Goal: Transaction & Acquisition: Book appointment/travel/reservation

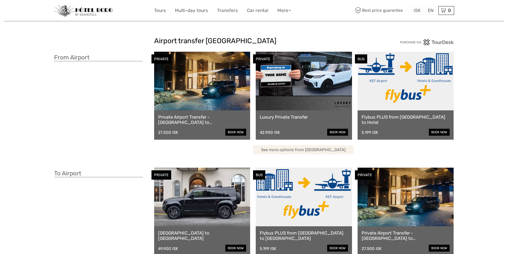
click at [306, 150] on link "See more options from Keflavík airport" at bounding box center [303, 149] width 101 height 9
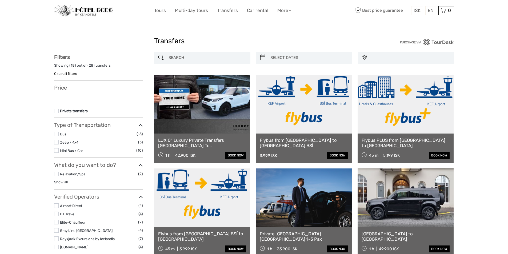
select select
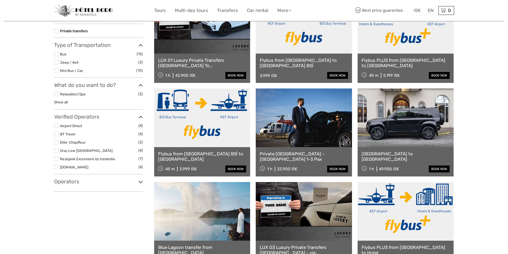
select select
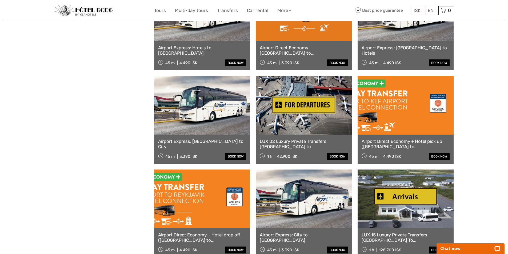
scroll to position [480, 0]
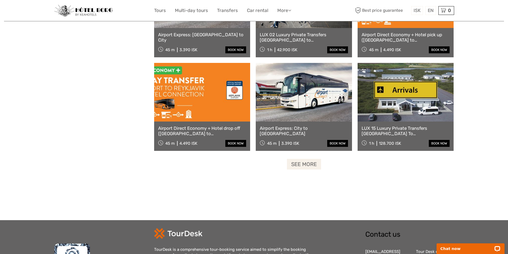
click at [305, 168] on link "See more" at bounding box center [304, 164] width 34 height 11
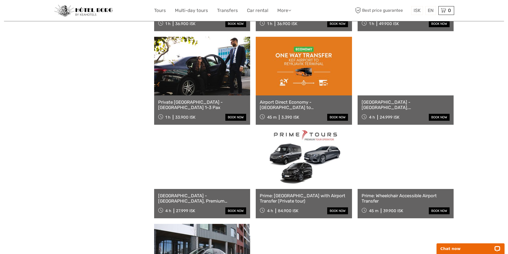
scroll to position [773, 0]
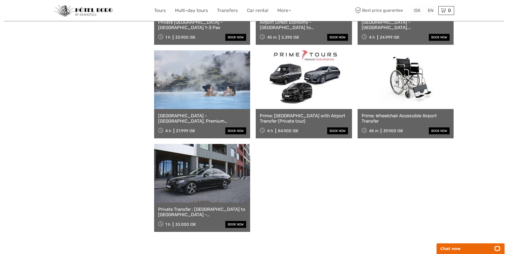
click at [202, 211] on link "Private Transfer : Keflavik Airport to Reykjavik - Sedan 2 Pax" at bounding box center [202, 212] width 88 height 11
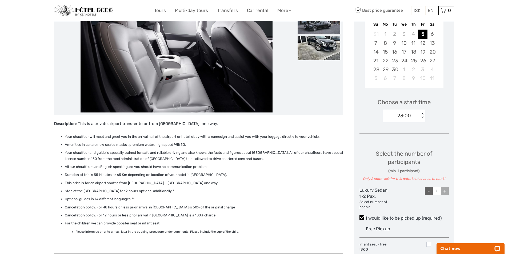
scroll to position [160, 0]
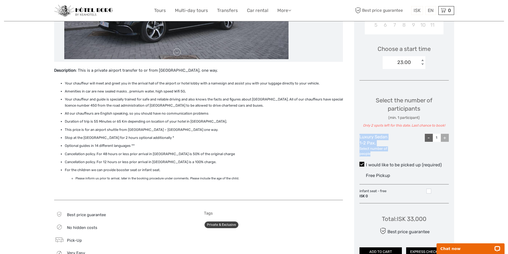
drag, startPoint x: 359, startPoint y: 137, endPoint x: 393, endPoint y: 152, distance: 36.8
click at [389, 154] on div "Luxury Sedan 1-2 Pax. Select number of people - 1 +" at bounding box center [403, 145] width 89 height 23
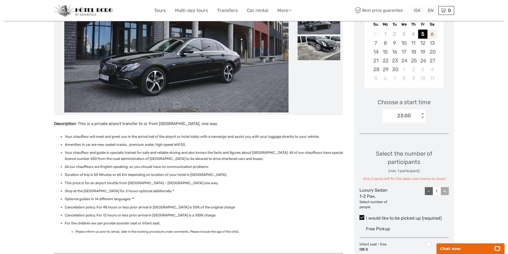
click at [433, 35] on div "6" at bounding box center [431, 34] width 9 height 9
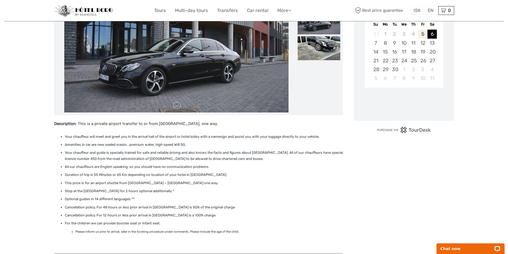
click at [421, 34] on div "5" at bounding box center [422, 34] width 9 height 9
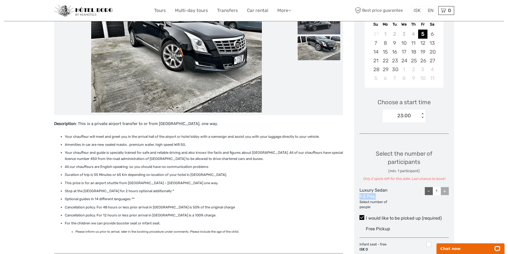
drag, startPoint x: 358, startPoint y: 195, endPoint x: 379, endPoint y: 194, distance: 21.1
click at [379, 195] on div "Choose Date of Travel Next Month September 2025 Su Mo Tu We Th Fr Sa 31 1 2 3 4…" at bounding box center [404, 148] width 100 height 333
drag, startPoint x: 402, startPoint y: 193, endPoint x: 418, endPoint y: 190, distance: 16.2
click at [402, 192] on div at bounding box center [404, 198] width 30 height 23
click at [445, 193] on div "+" at bounding box center [445, 191] width 8 height 8
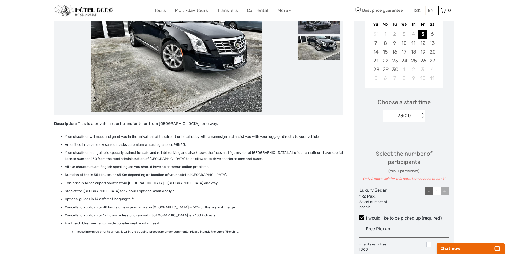
click at [428, 191] on div "-" at bounding box center [429, 191] width 8 height 8
click at [445, 189] on div "+" at bounding box center [445, 191] width 8 height 8
type input "1"
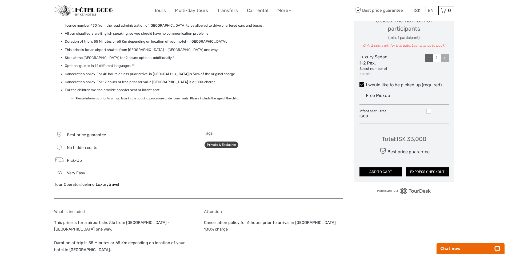
scroll to position [187, 0]
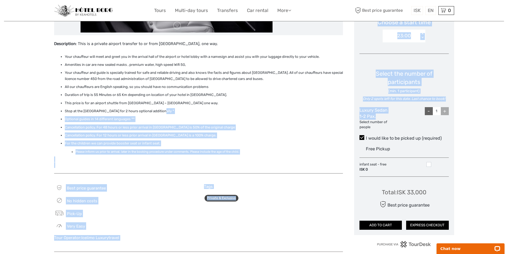
drag, startPoint x: 379, startPoint y: 115, endPoint x: 353, endPoint y: 112, distance: 26.1
click at [353, 112] on div "Description : This is a private airport transfer to or from Keflavík Internatio…" at bounding box center [254, 167] width 400 height 531
click at [381, 116] on div "Luxury Sedan 1-2 Pax. Select number of people" at bounding box center [374, 118] width 30 height 23
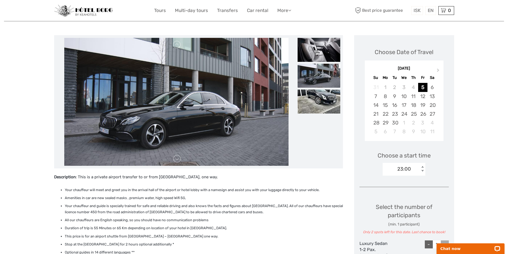
scroll to position [0, 0]
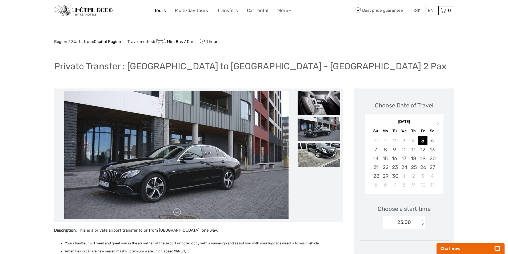
click at [162, 10] on link "Tours" at bounding box center [160, 11] width 12 height 8
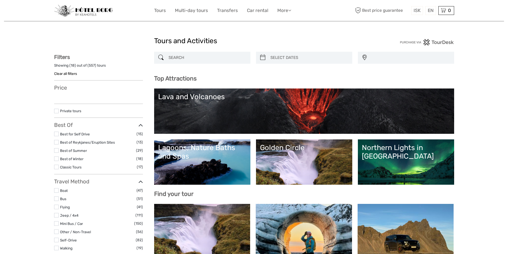
select select
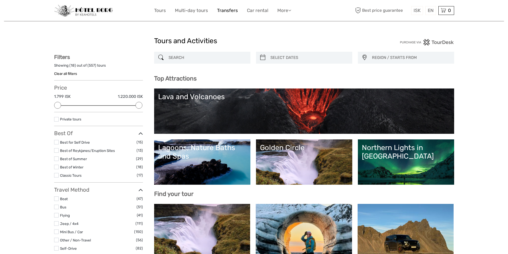
click at [220, 12] on link "Transfers" at bounding box center [227, 11] width 21 height 8
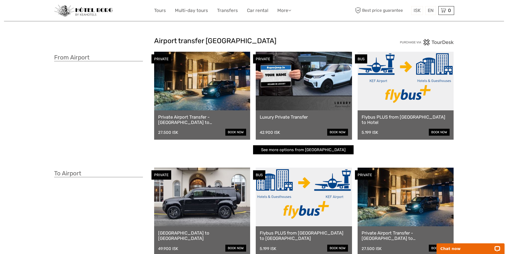
click at [205, 120] on link "Private Airport Transfer - [GEOGRAPHIC_DATA] to [GEOGRAPHIC_DATA]" at bounding box center [202, 119] width 88 height 11
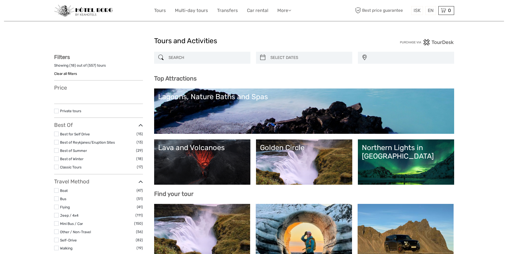
select select
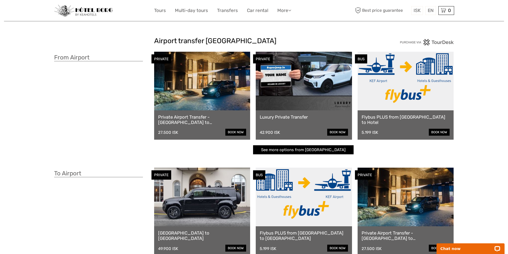
click at [233, 117] on link "Private Airport Transfer - Keflavík airport to Reykjavík" at bounding box center [202, 119] width 88 height 11
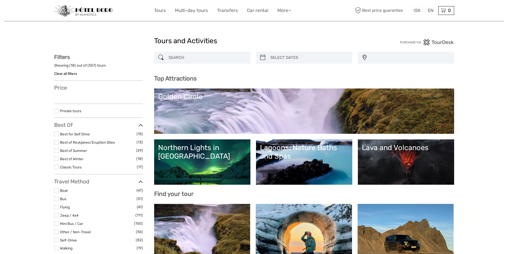
select select
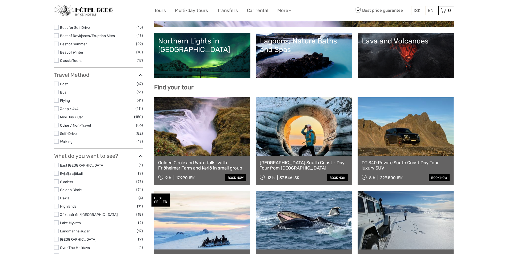
select select
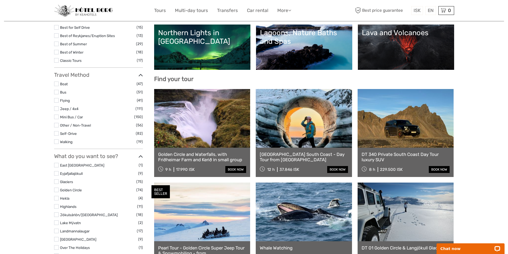
scroll to position [88, 0]
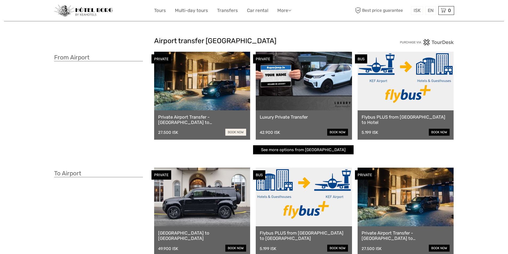
click at [235, 133] on link "book now" at bounding box center [235, 132] width 21 height 7
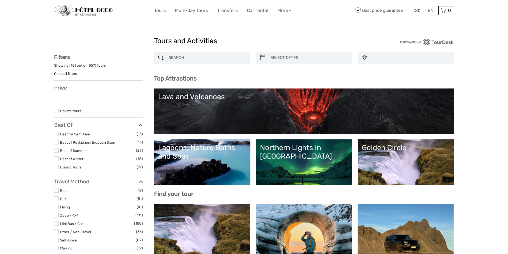
select select
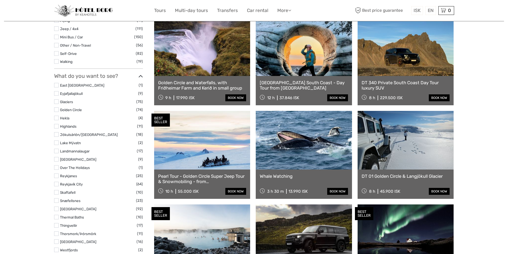
select select
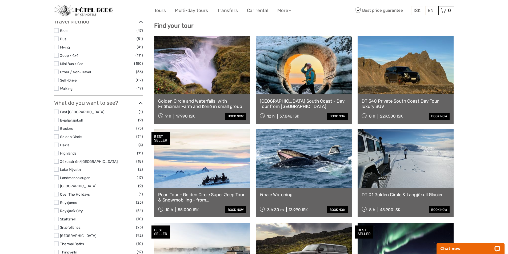
scroll to position [8, 0]
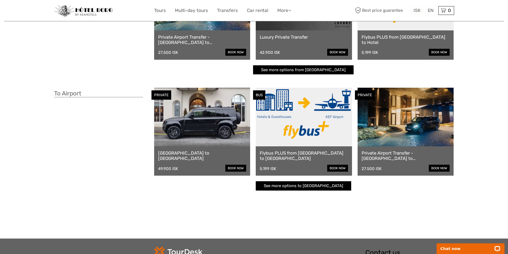
click at [406, 152] on link "Private Airport Transfer - Reykjavík to Keflavík Airport" at bounding box center [406, 155] width 88 height 11
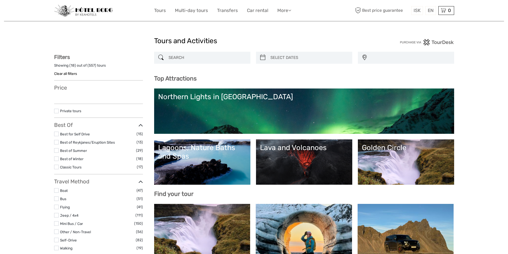
select select
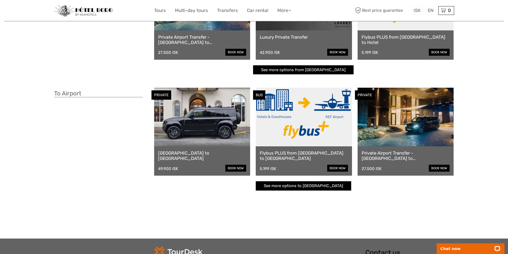
click at [204, 149] on div "Reykjavik to Keflavik Airport 49.900 ISK book now" at bounding box center [202, 160] width 96 height 29
click at [204, 153] on link "[GEOGRAPHIC_DATA] to [GEOGRAPHIC_DATA]" at bounding box center [202, 155] width 88 height 11
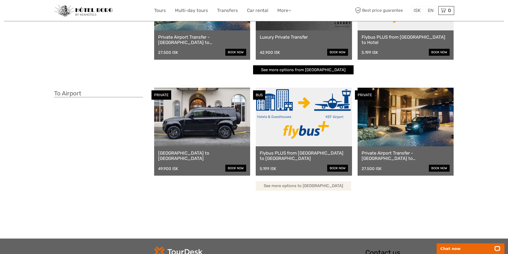
click at [306, 186] on link "See more options to Keflavík airport" at bounding box center [303, 185] width 95 height 9
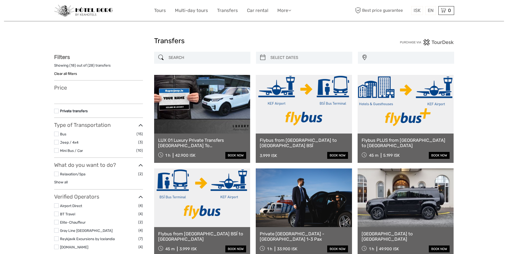
select select
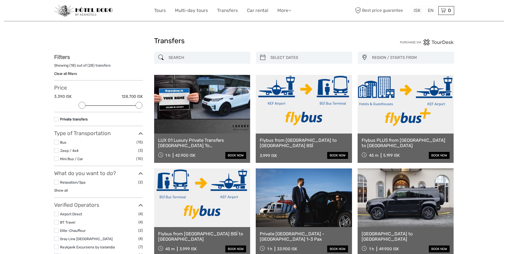
click at [395, 234] on link "[GEOGRAPHIC_DATA] to [GEOGRAPHIC_DATA]" at bounding box center [406, 236] width 88 height 11
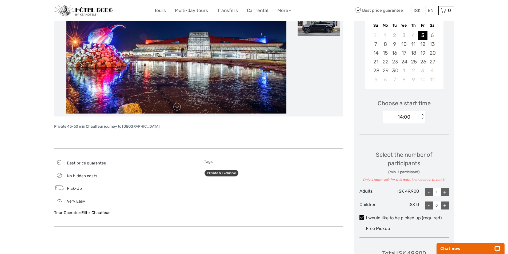
scroll to position [133, 0]
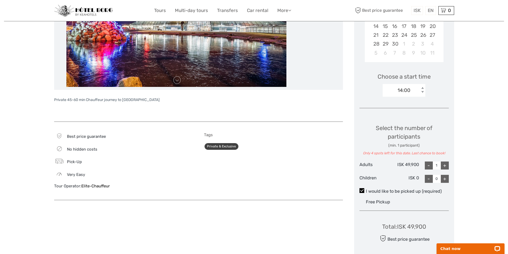
click at [445, 165] on div "+" at bounding box center [445, 166] width 8 height 8
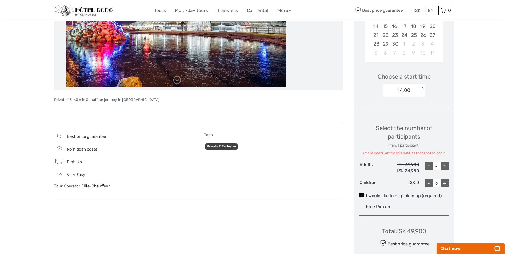
click at [445, 165] on div "+" at bounding box center [445, 166] width 8 height 8
type input "4"
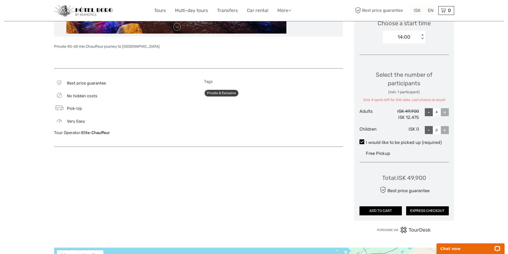
scroll to position [160, 0]
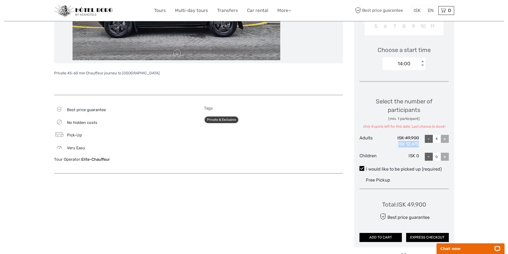
drag, startPoint x: 419, startPoint y: 143, endPoint x: 398, endPoint y: 147, distance: 20.8
click at [398, 147] on div "Adults ISK 49,900 ISK 12,475 - 4 +" at bounding box center [403, 141] width 89 height 13
click at [453, 143] on div "Choose Date of Travel Next Month September 2025 Su Mo Tu We Th Fr Sa 31 1 2 3 4…" at bounding box center [404, 89] width 100 height 318
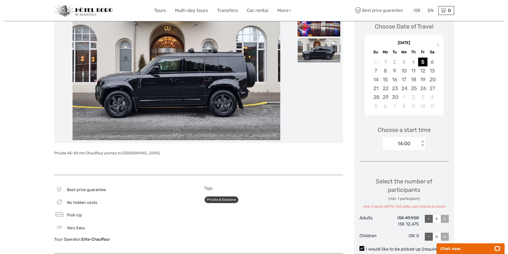
scroll to position [27, 0]
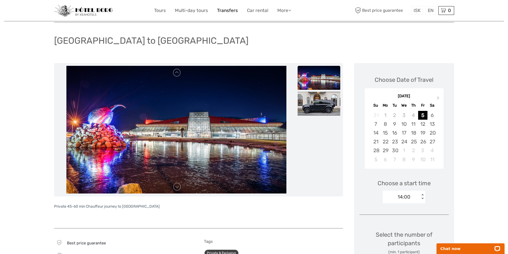
click at [227, 10] on link "Transfers" at bounding box center [227, 11] width 21 height 8
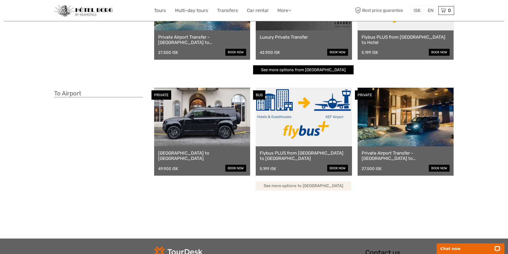
click at [325, 187] on link "See more options to [GEOGRAPHIC_DATA]" at bounding box center [303, 185] width 95 height 9
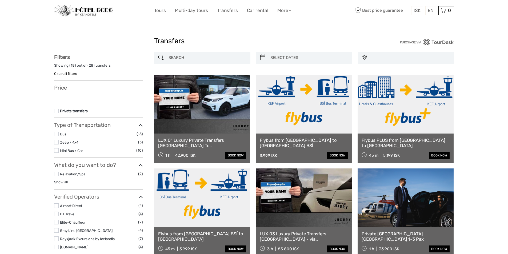
select select
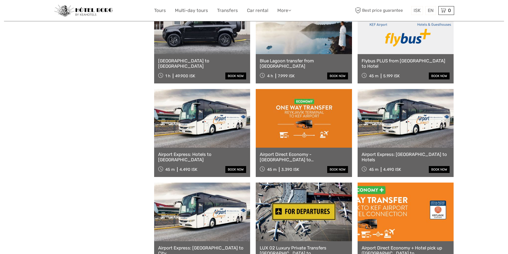
select select
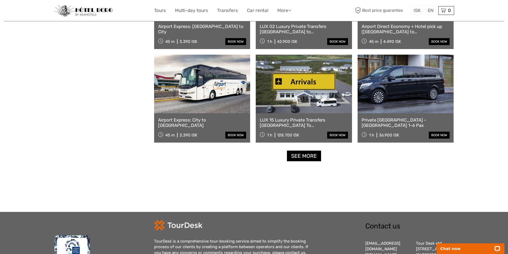
scroll to position [515, 0]
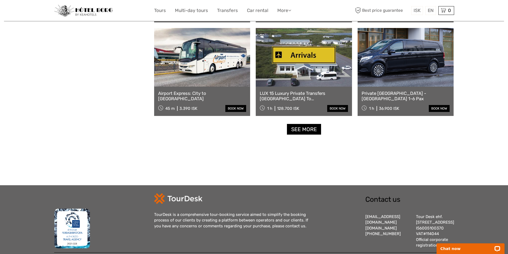
click at [312, 130] on link "See more" at bounding box center [304, 129] width 34 height 11
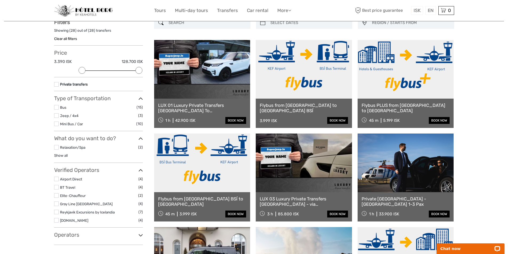
scroll to position [62, 0]
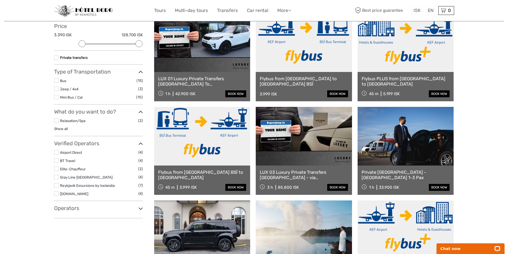
click at [291, 175] on link "LUX 03 Luxury Private Transfers [GEOGRAPHIC_DATA] - via [GEOGRAPHIC_DATA] or vi…" at bounding box center [304, 175] width 88 height 11
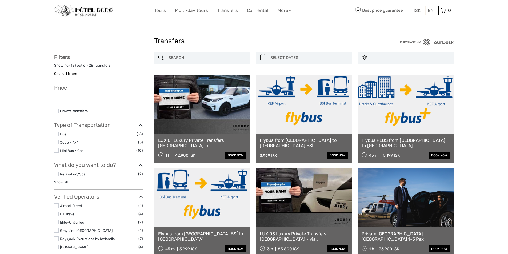
select select
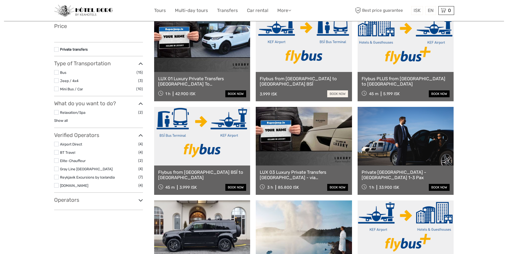
select select
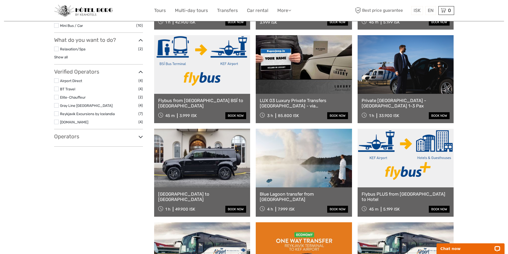
scroll to position [0, 0]
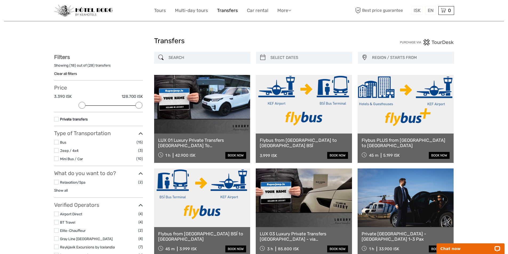
click at [234, 10] on link "Transfers" at bounding box center [227, 11] width 21 height 8
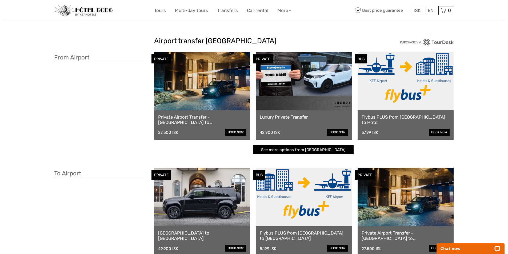
scroll to position [27, 0]
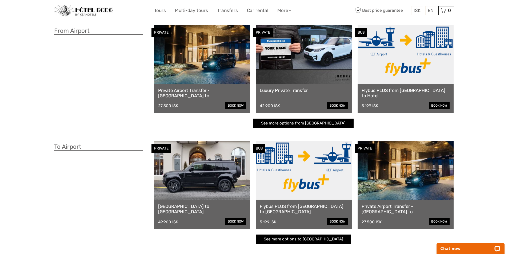
click at [401, 192] on link at bounding box center [406, 170] width 96 height 59
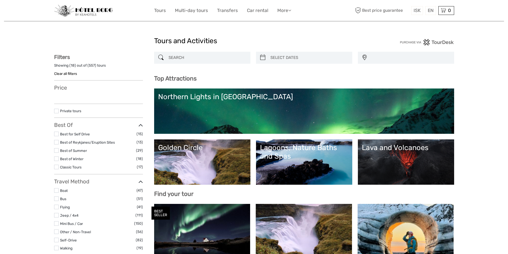
select select
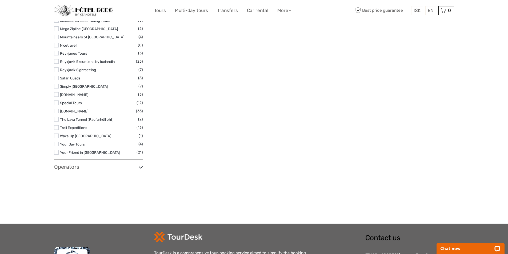
scroll to position [865, 0]
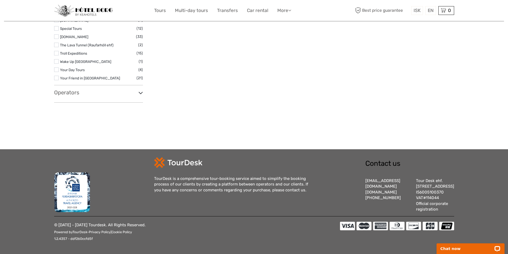
click at [105, 89] on h3 "Operators" at bounding box center [98, 92] width 89 height 6
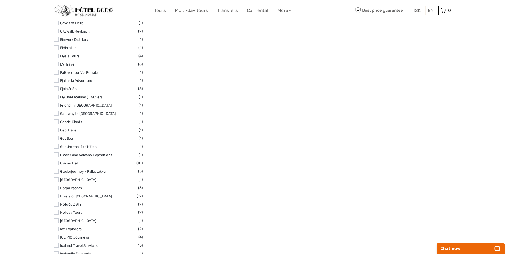
scroll to position [1185, 0]
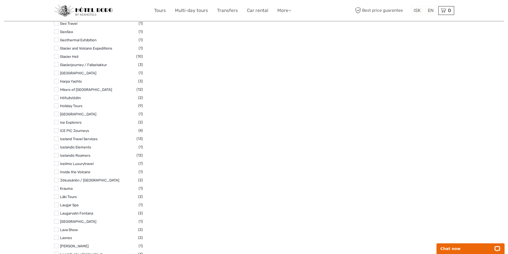
click at [55, 164] on label at bounding box center [56, 163] width 5 height 5
click at [0, 0] on input "checkbox" at bounding box center [0, 0] width 0 height 0
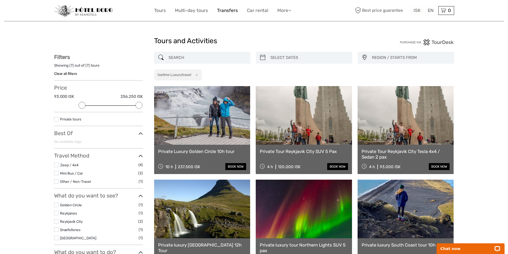
click at [227, 11] on link "Transfers" at bounding box center [227, 11] width 21 height 8
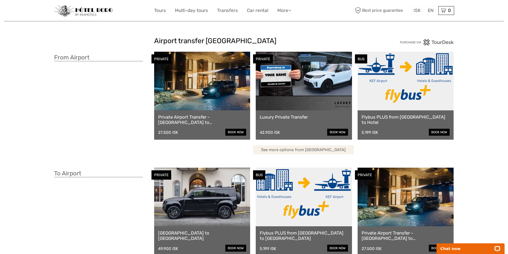
click at [308, 150] on link "See more options from [GEOGRAPHIC_DATA]" at bounding box center [303, 149] width 101 height 9
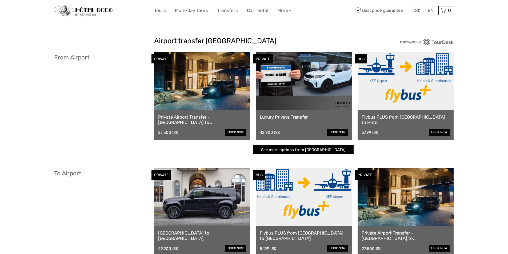
click at [301, 117] on link "Luxury Private Transfer" at bounding box center [304, 116] width 88 height 5
click at [307, 81] on link at bounding box center [304, 81] width 96 height 59
click at [398, 88] on link at bounding box center [406, 81] width 96 height 59
click at [222, 92] on link at bounding box center [202, 81] width 96 height 59
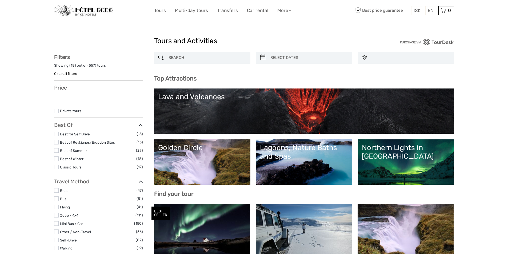
select select
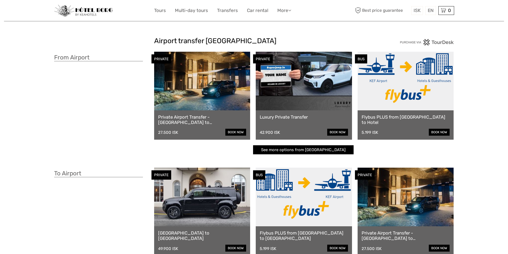
scroll to position [133, 0]
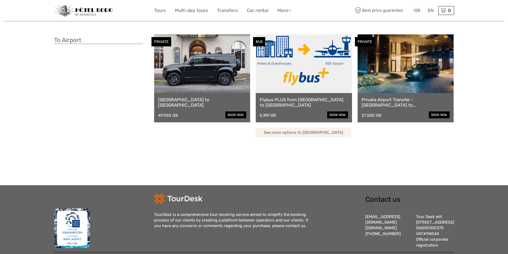
click at [311, 133] on link "See more options to Keflavík airport" at bounding box center [303, 132] width 95 height 9
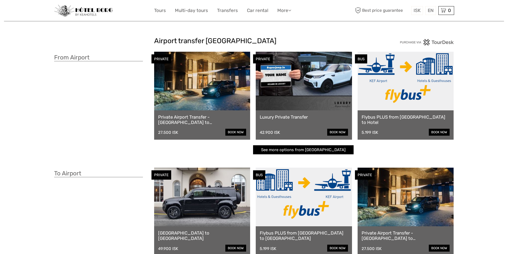
scroll to position [133, 0]
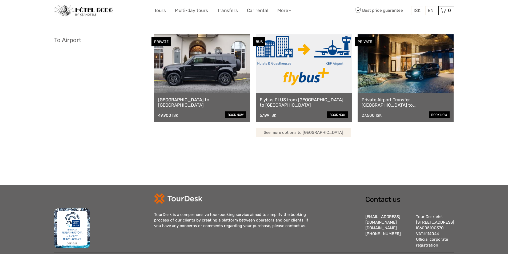
click at [291, 135] on link "See more options to [GEOGRAPHIC_DATA]" at bounding box center [303, 132] width 95 height 9
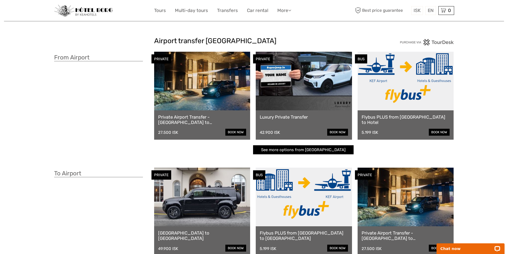
scroll to position [53, 0]
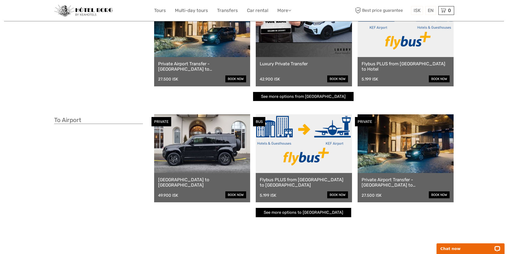
click at [221, 146] on link at bounding box center [202, 143] width 96 height 59
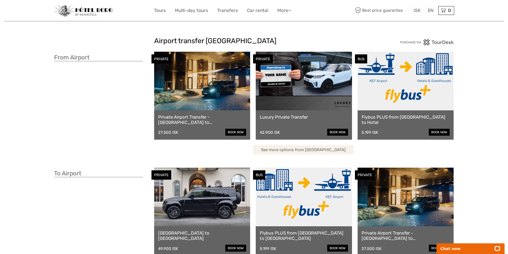
click at [310, 149] on link "See more options from [GEOGRAPHIC_DATA]" at bounding box center [303, 149] width 101 height 9
